Goal: Find specific fact: Find specific fact

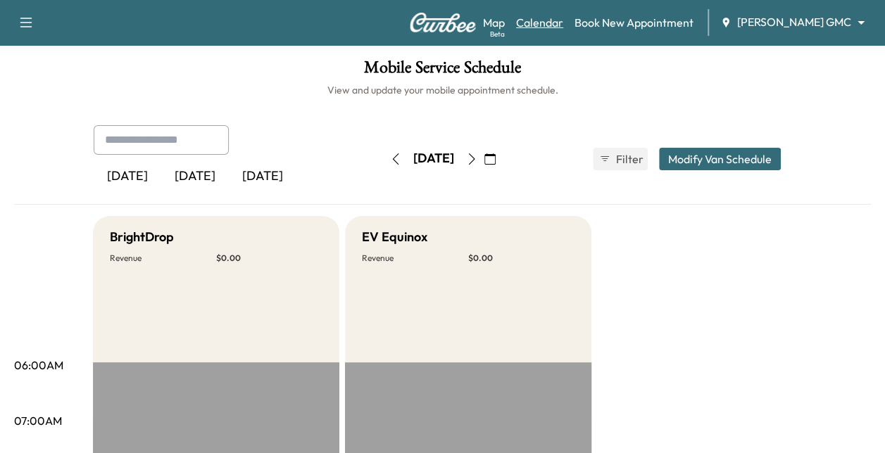
click at [563, 25] on link "Calendar" at bounding box center [539, 22] width 47 height 17
click at [790, 20] on body "Support Log Out Map Beta Calendar Book New Appointment [PERSON_NAME] GMC ******…" at bounding box center [442, 226] width 885 height 453
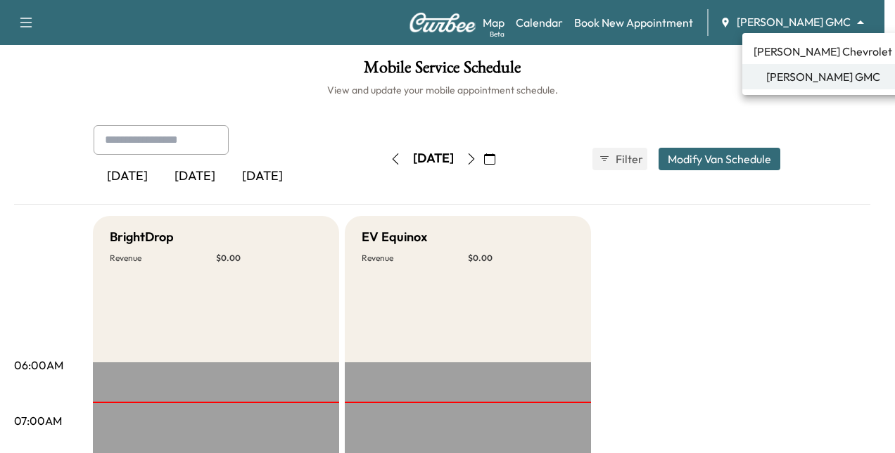
click at [781, 57] on span "[PERSON_NAME] Chevrolet" at bounding box center [823, 51] width 139 height 17
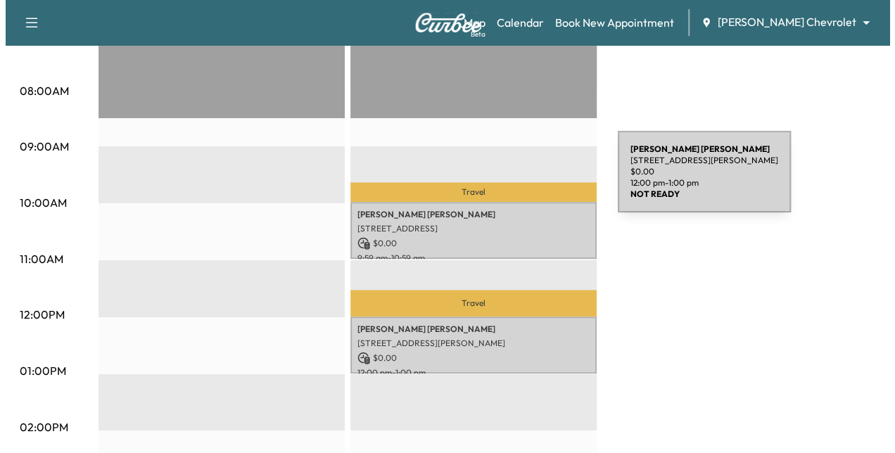
scroll to position [432, 0]
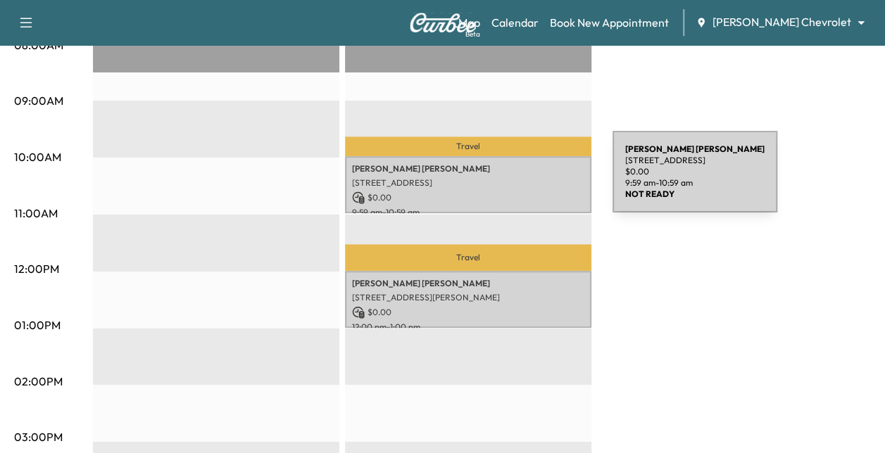
click at [507, 180] on p "[STREET_ADDRESS]" at bounding box center [468, 182] width 232 height 11
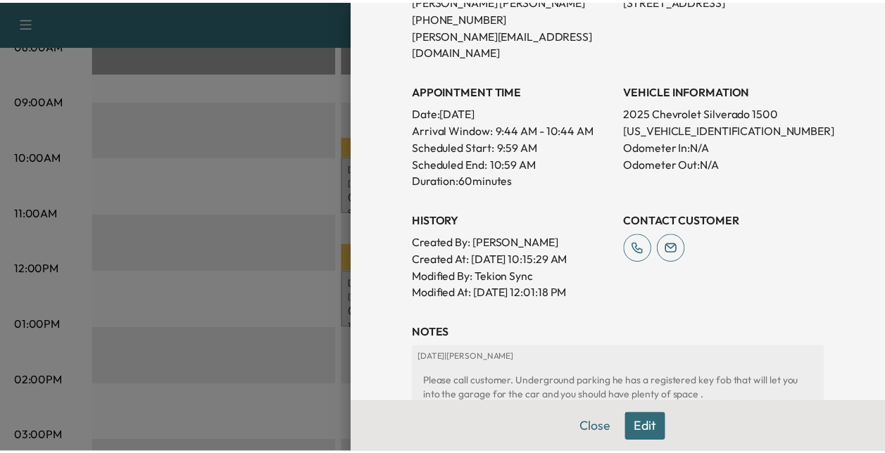
scroll to position [336, 0]
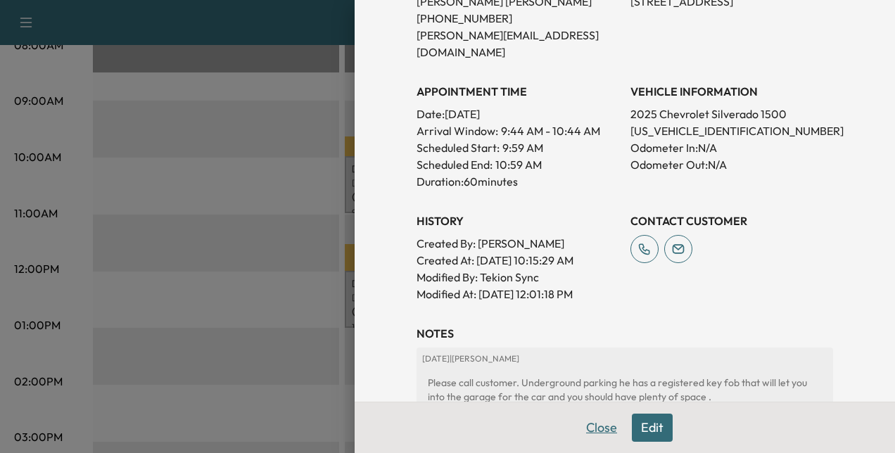
click at [593, 437] on button "Close" at bounding box center [601, 428] width 49 height 28
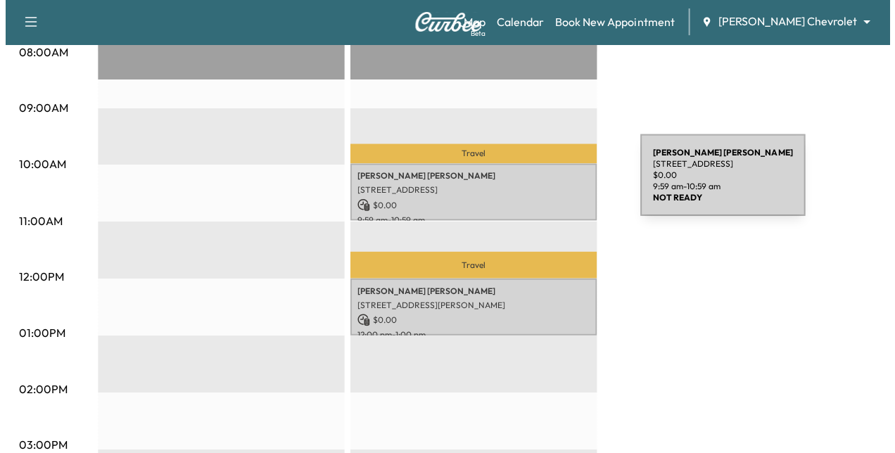
scroll to position [411, 0]
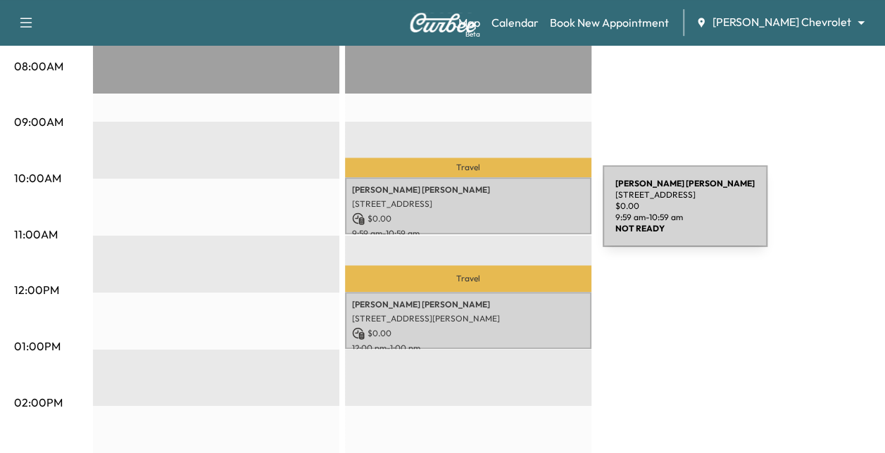
click at [494, 206] on p "[STREET_ADDRESS]" at bounding box center [468, 203] width 232 height 11
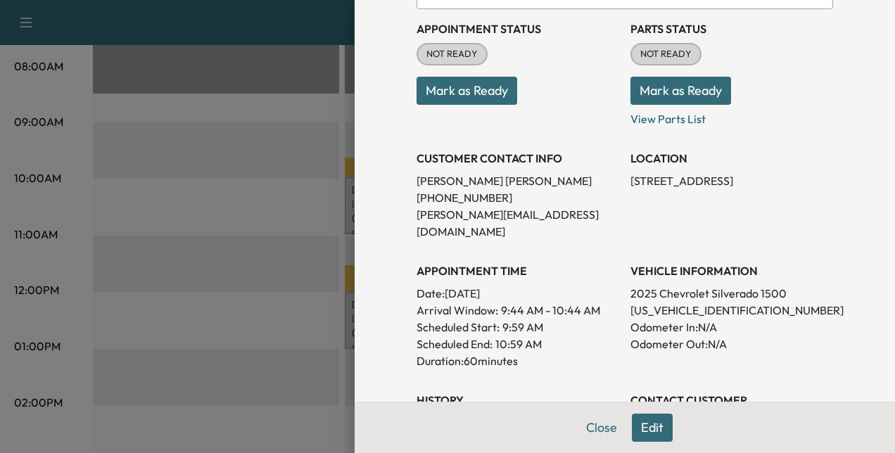
scroll to position [158, 0]
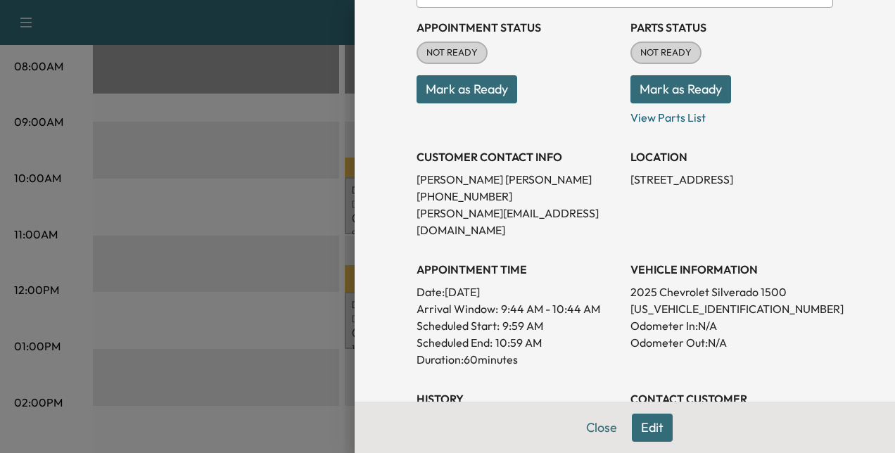
click at [685, 300] on p "[US_VEHICLE_IDENTIFICATION_NUMBER]" at bounding box center [731, 308] width 203 height 17
copy p "[US_VEHICLE_IDENTIFICATION_NUMBER]"
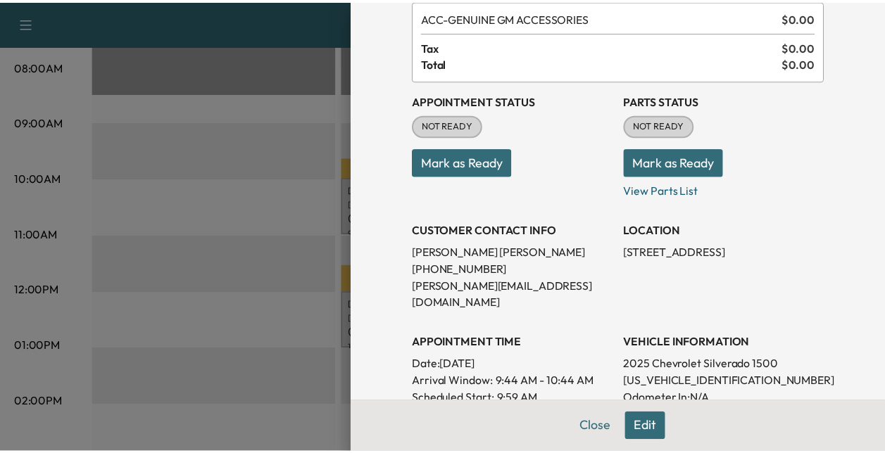
scroll to position [0, 0]
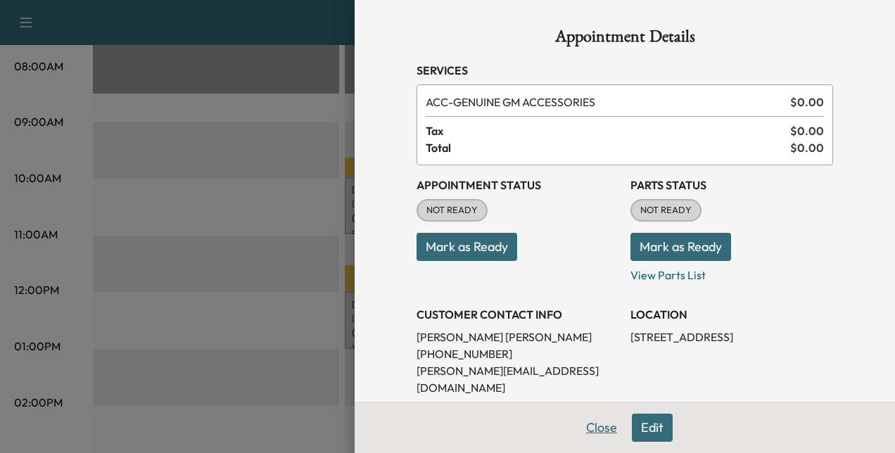
click at [588, 432] on button "Close" at bounding box center [601, 428] width 49 height 28
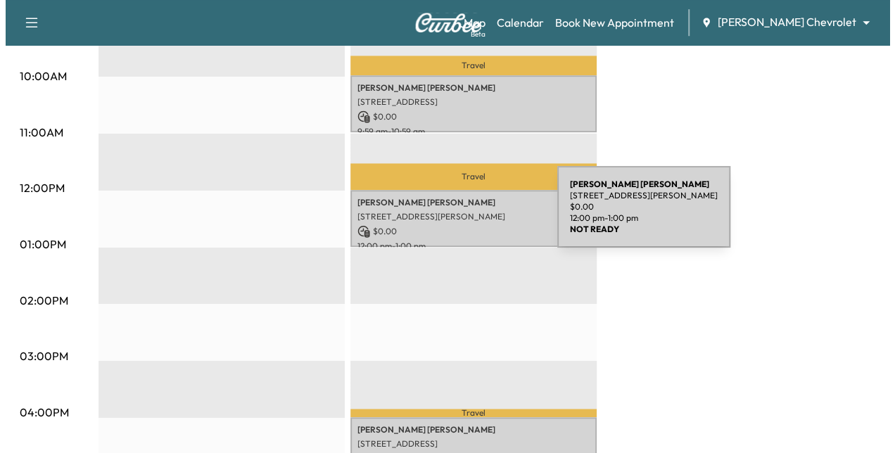
scroll to position [514, 0]
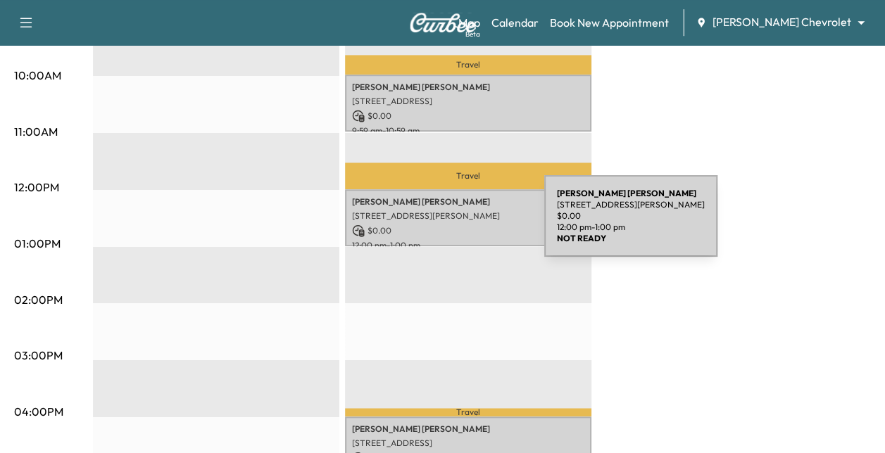
click at [438, 225] on p "$ 0.00" at bounding box center [468, 230] width 232 height 13
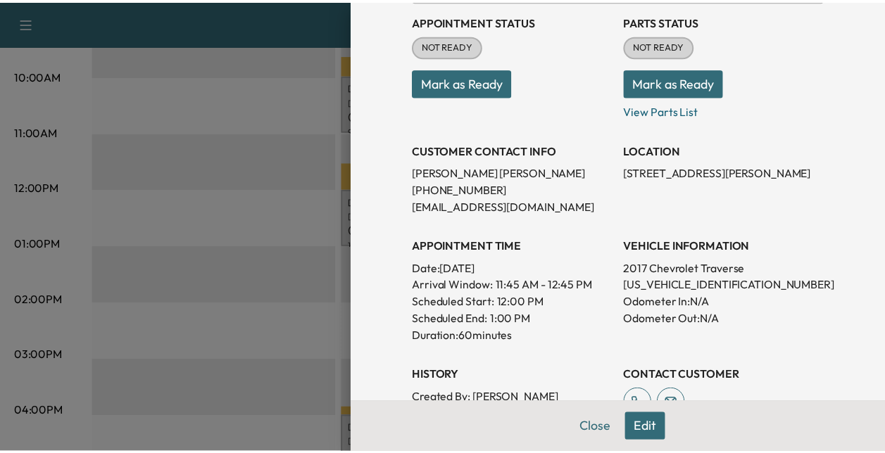
scroll to position [164, 0]
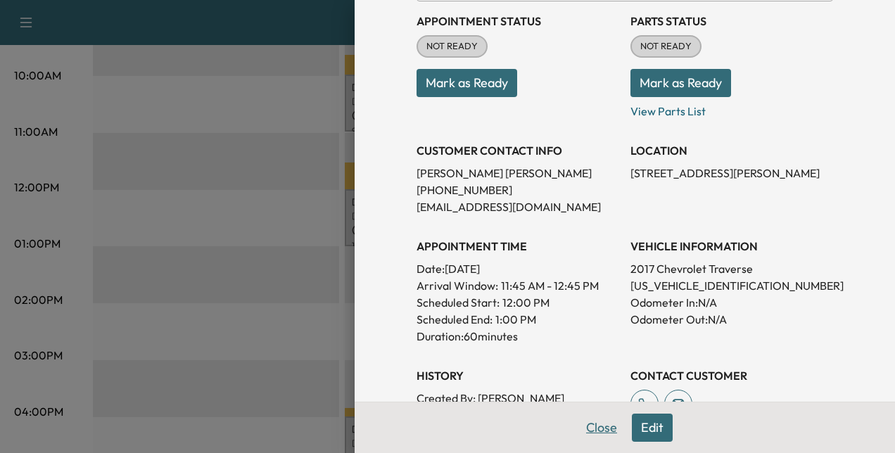
click at [577, 424] on button "Close" at bounding box center [601, 428] width 49 height 28
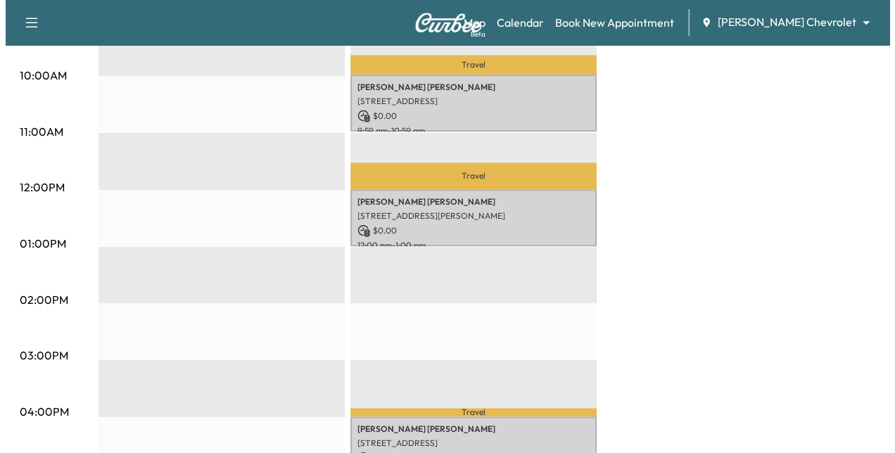
scroll to position [625, 0]
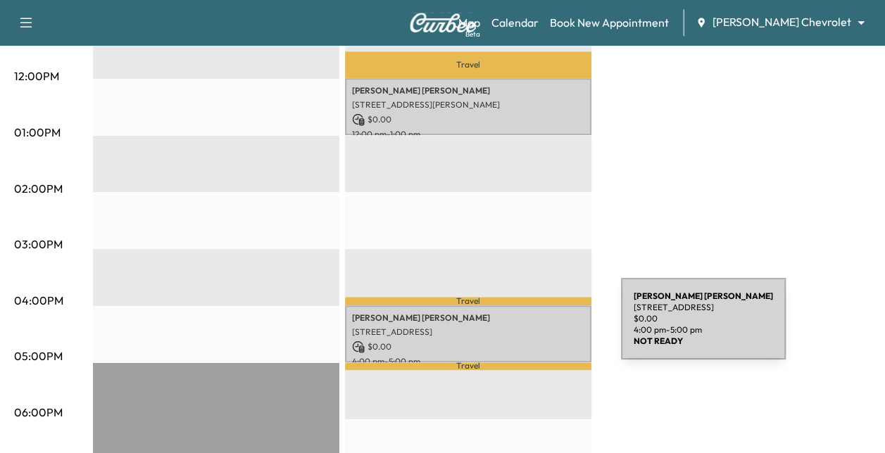
click at [515, 327] on p "[STREET_ADDRESS]" at bounding box center [468, 331] width 232 height 11
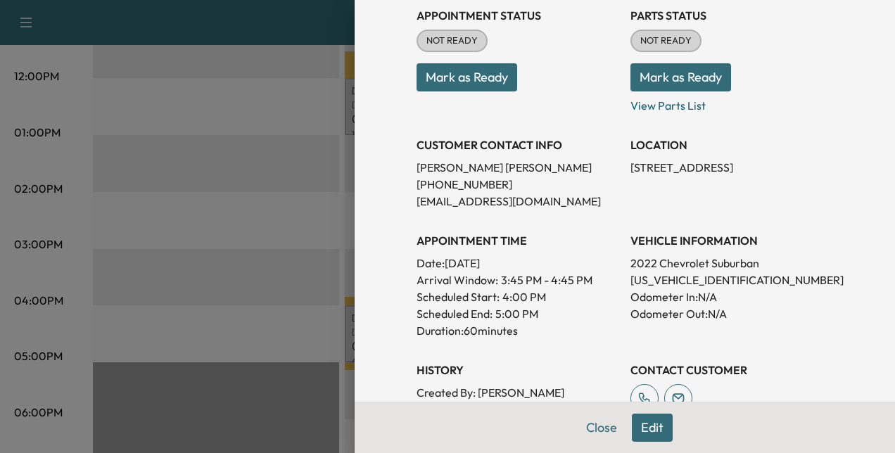
scroll to position [170, 0]
click at [659, 279] on p "[US_VEHICLE_IDENTIFICATION_NUMBER]" at bounding box center [731, 279] width 203 height 17
copy p "[US_VEHICLE_IDENTIFICATION_NUMBER]"
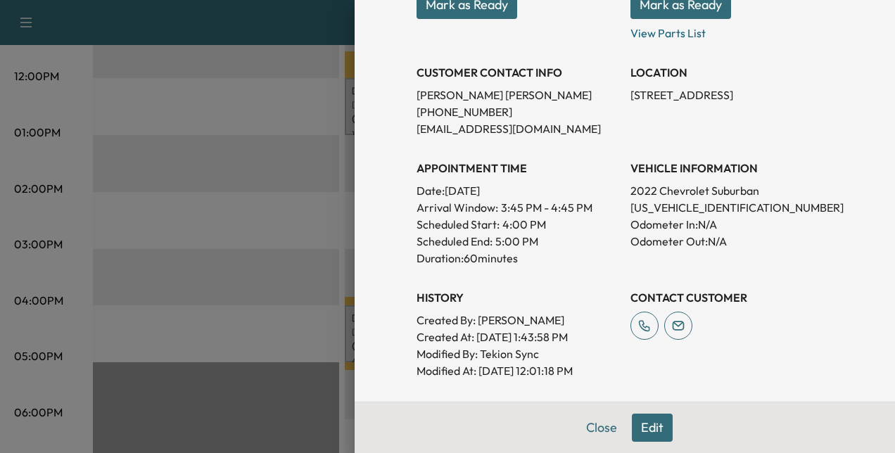
scroll to position [243, 0]
click at [680, 210] on p "[US_VEHICLE_IDENTIFICATION_NUMBER]" at bounding box center [731, 206] width 203 height 17
copy p "[US_VEHICLE_IDENTIFICATION_NUMBER]"
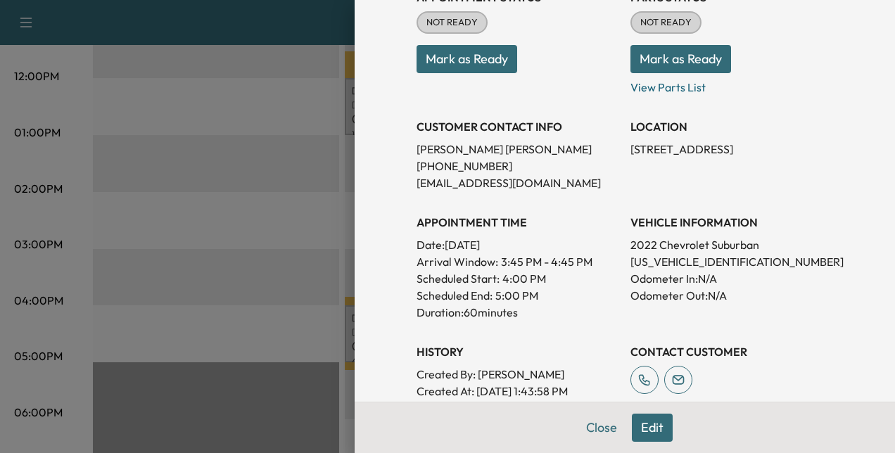
scroll to position [187, 0]
click at [453, 148] on p "[PERSON_NAME]" at bounding box center [518, 149] width 203 height 17
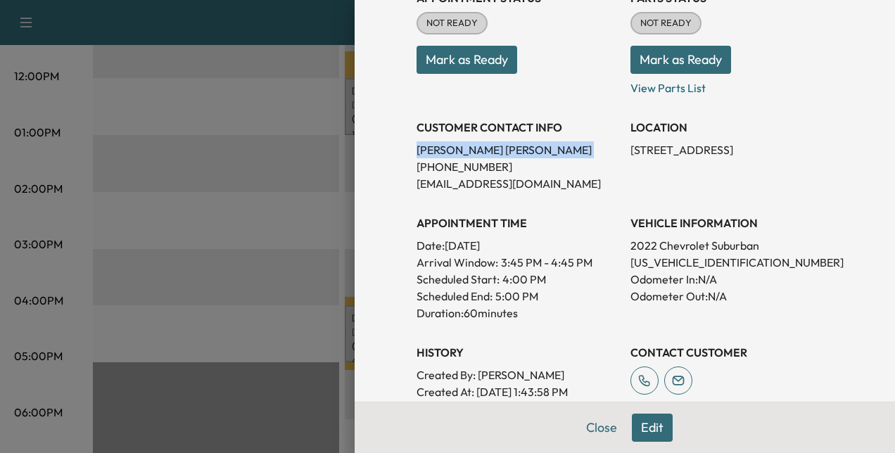
click at [453, 148] on p "[PERSON_NAME]" at bounding box center [518, 149] width 203 height 17
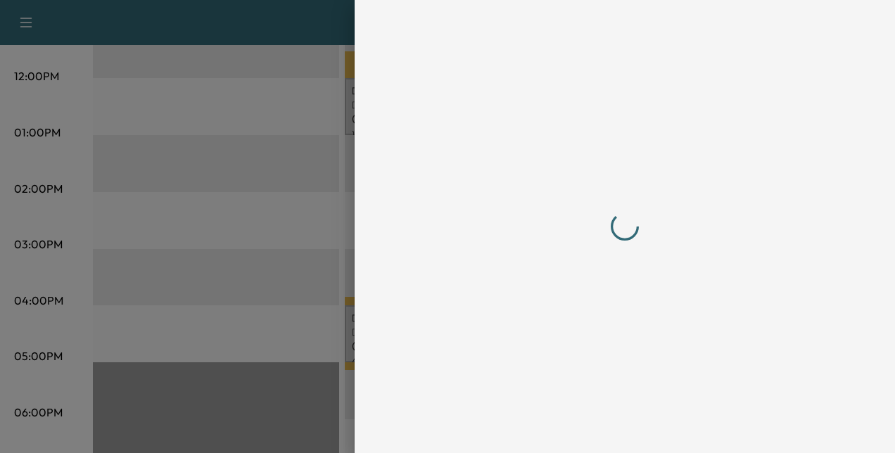
scroll to position [0, 0]
